Goal: Register for event/course

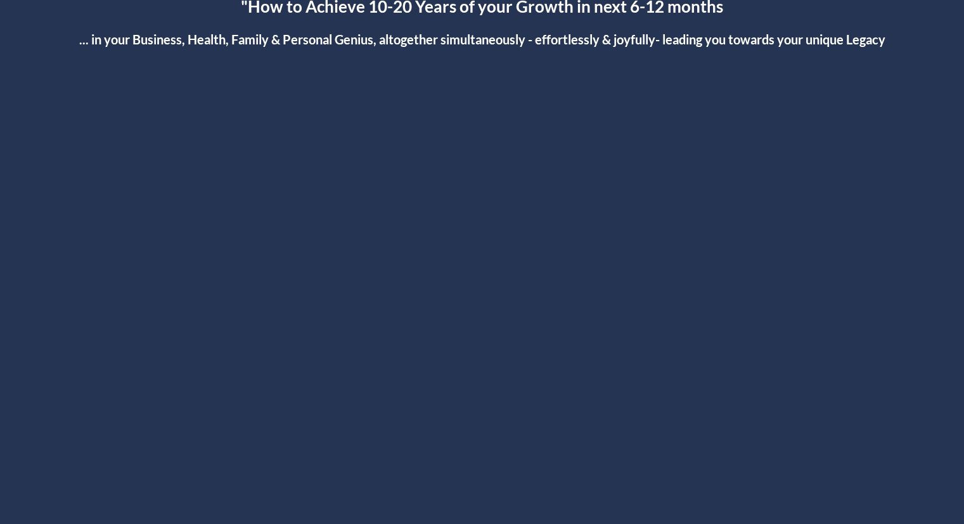
scroll to position [67, 0]
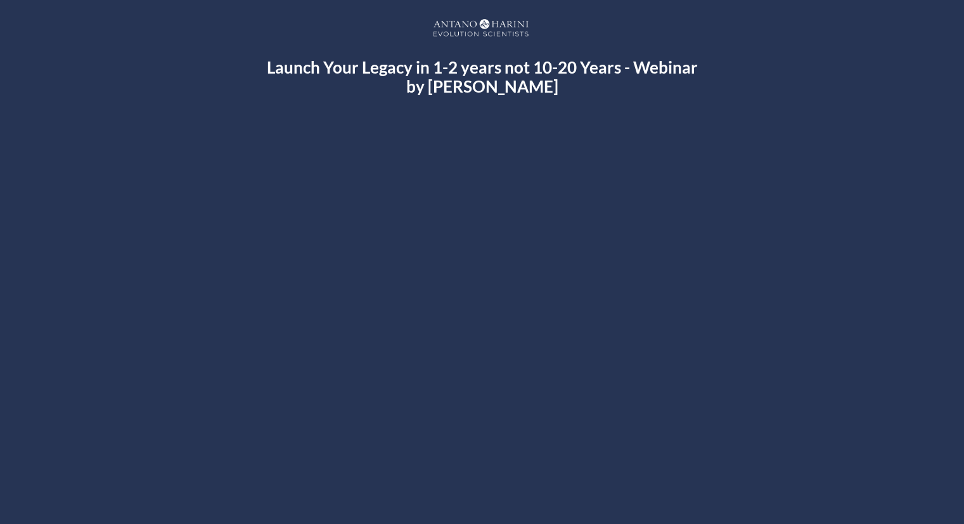
click at [470, 345] on div at bounding box center [482, 351] width 734 height 413
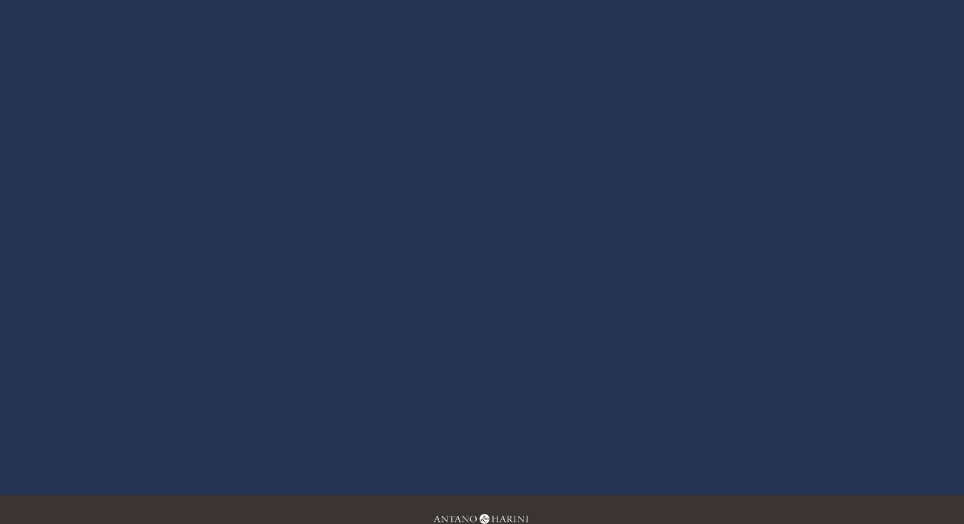
scroll to position [113, 0]
